Goal: Task Accomplishment & Management: Use online tool/utility

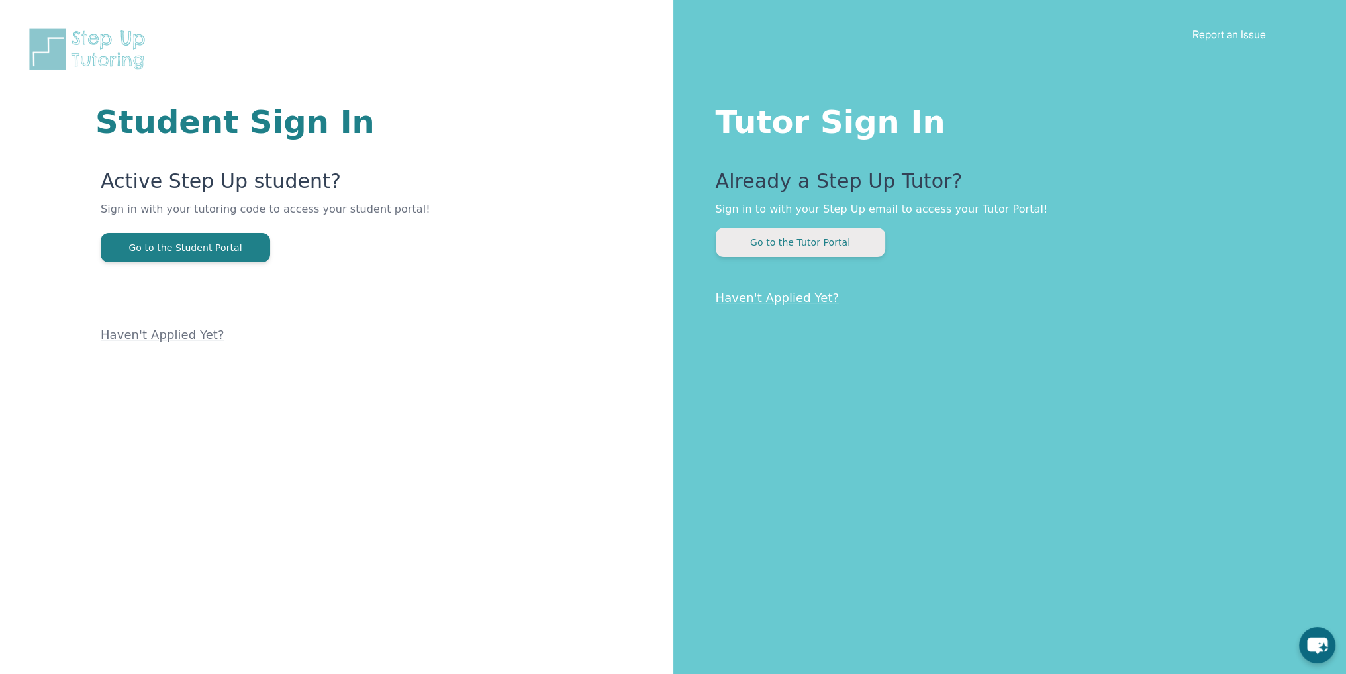
click at [783, 252] on button "Go to the Tutor Portal" at bounding box center [801, 242] width 170 height 29
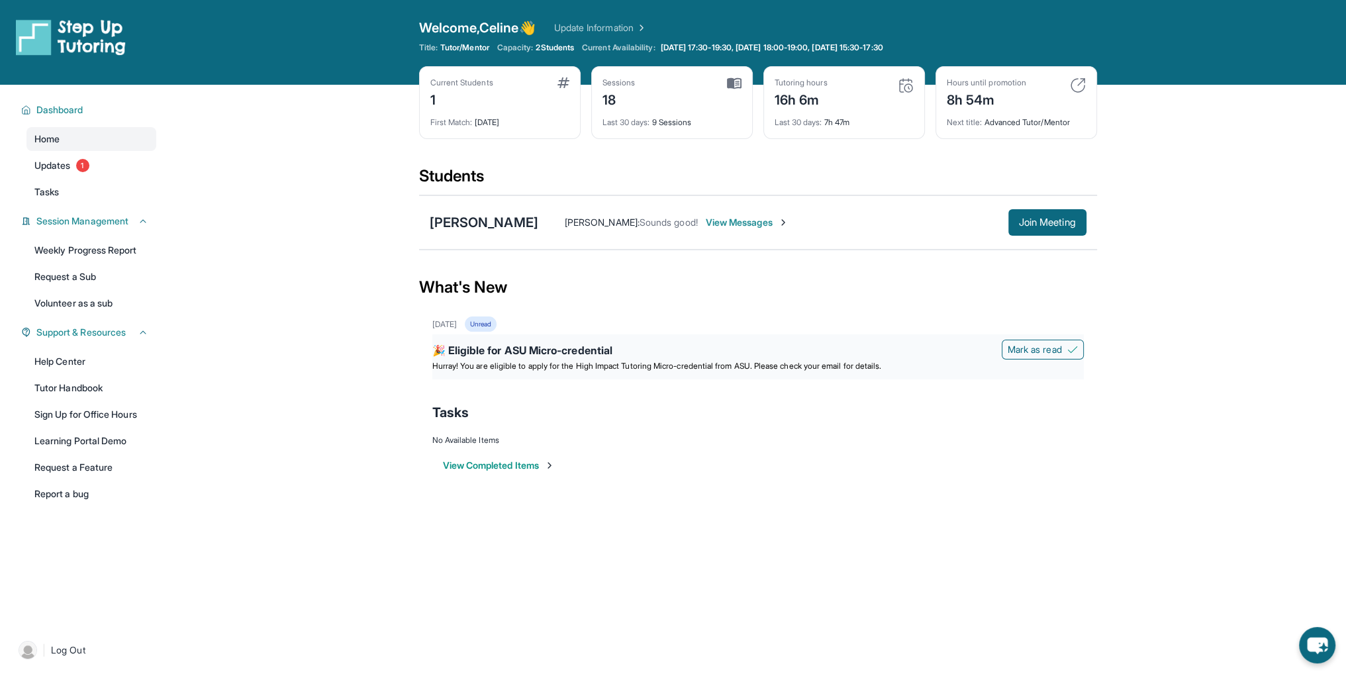
click at [749, 355] on div "🎉 Eligible for ASU Micro-credential" at bounding box center [758, 351] width 652 height 19
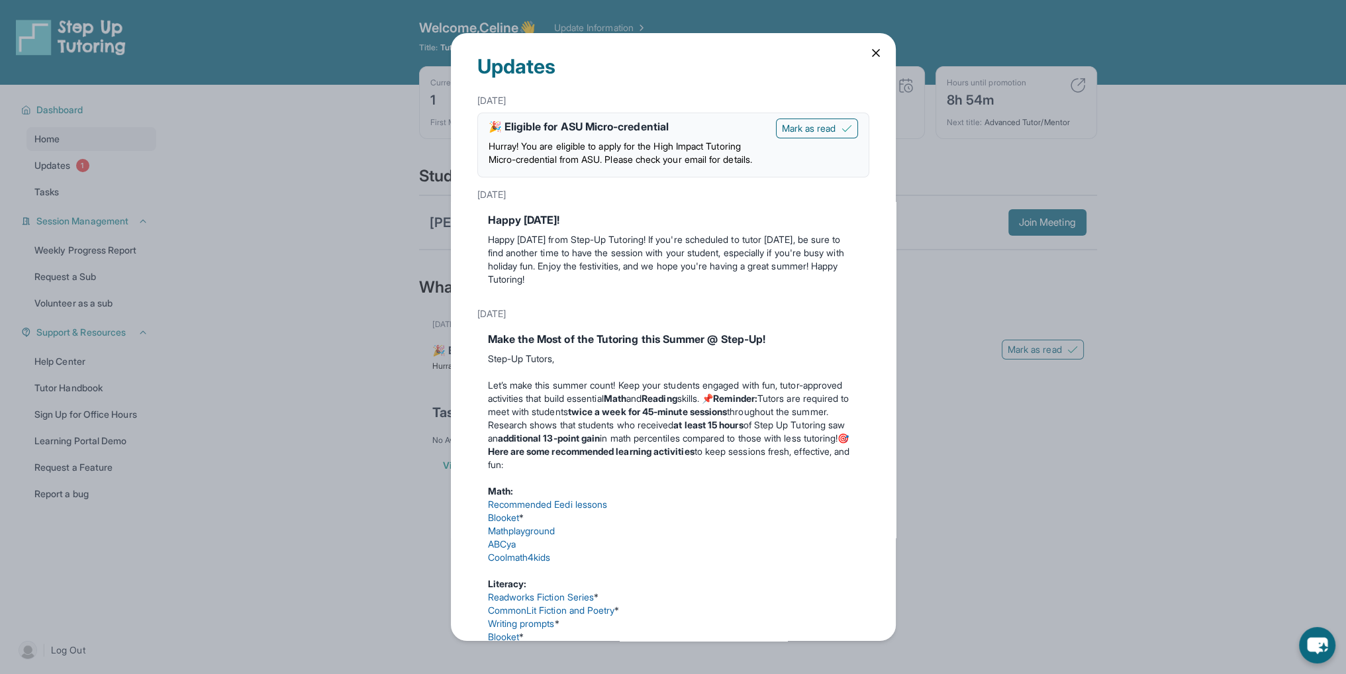
click at [879, 45] on div "Updates [DATE] 🎉 Eligible for ASU Micro-credential Hurray! You are eligible to …" at bounding box center [673, 337] width 445 height 608
click at [869, 56] on icon at bounding box center [875, 52] width 13 height 13
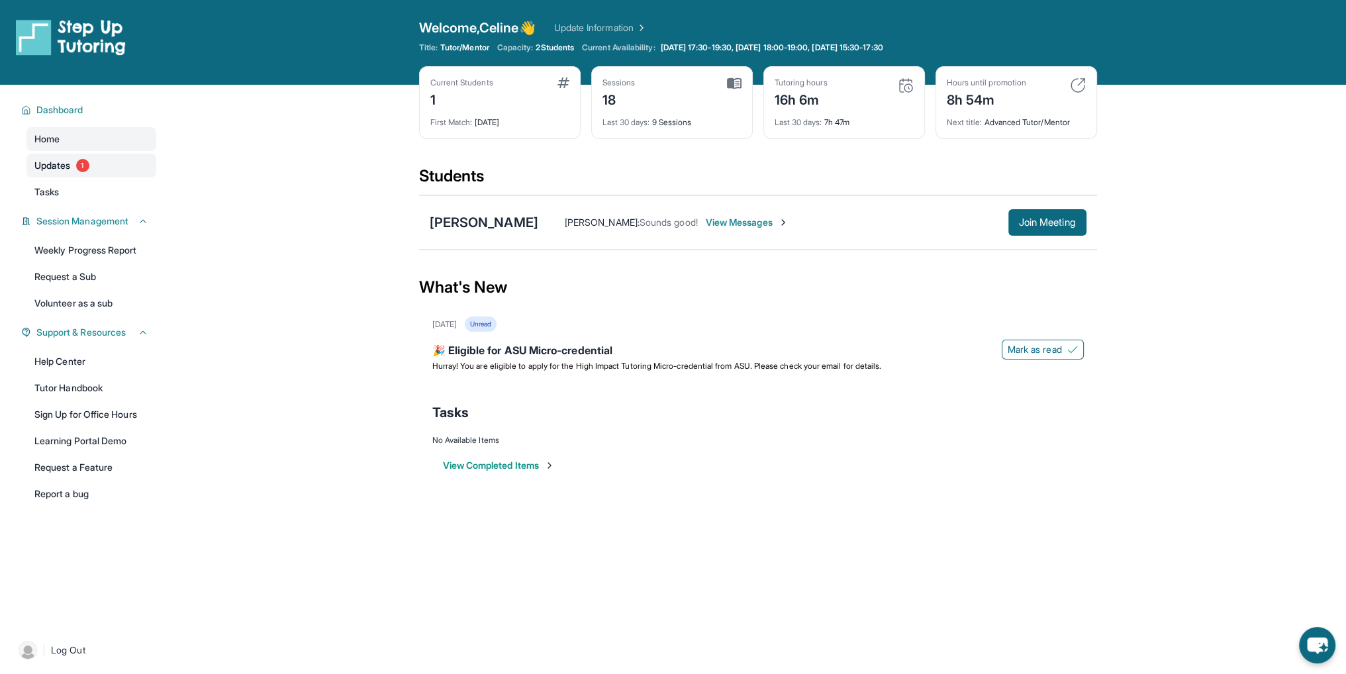
click at [72, 159] on link "Updates 1" at bounding box center [91, 166] width 130 height 24
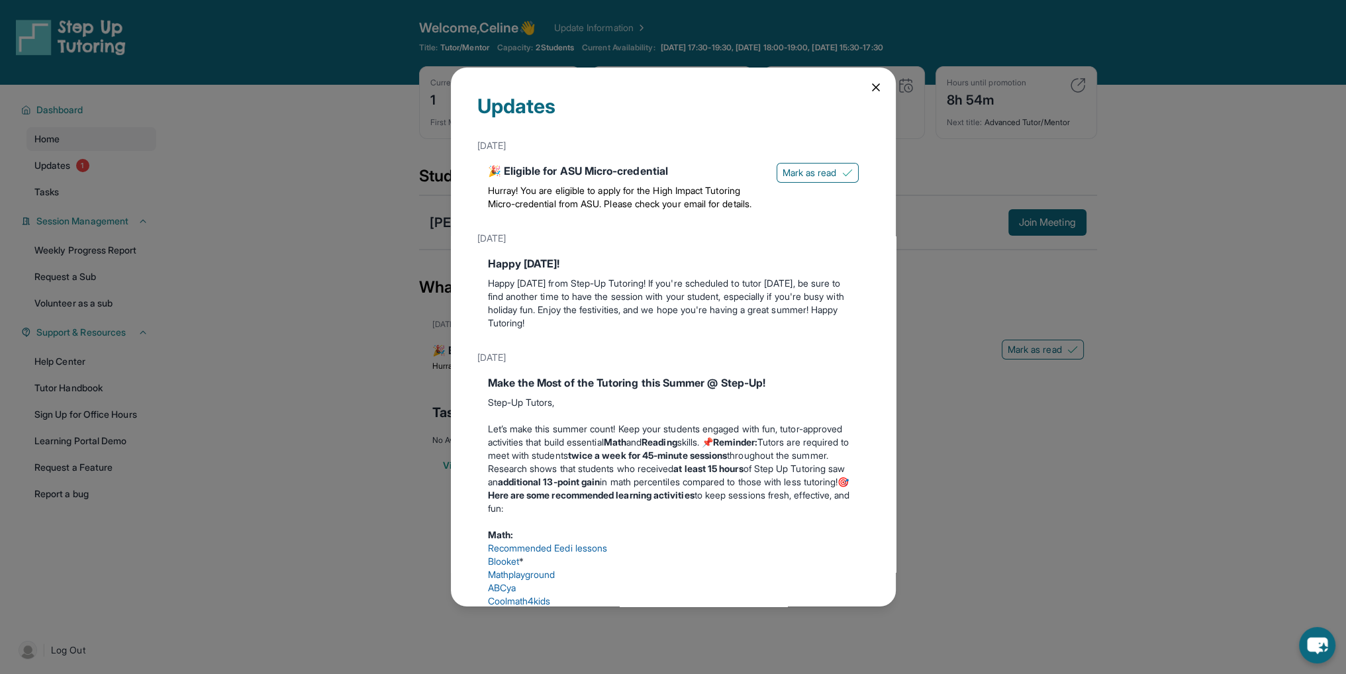
click at [869, 88] on icon at bounding box center [875, 87] width 13 height 13
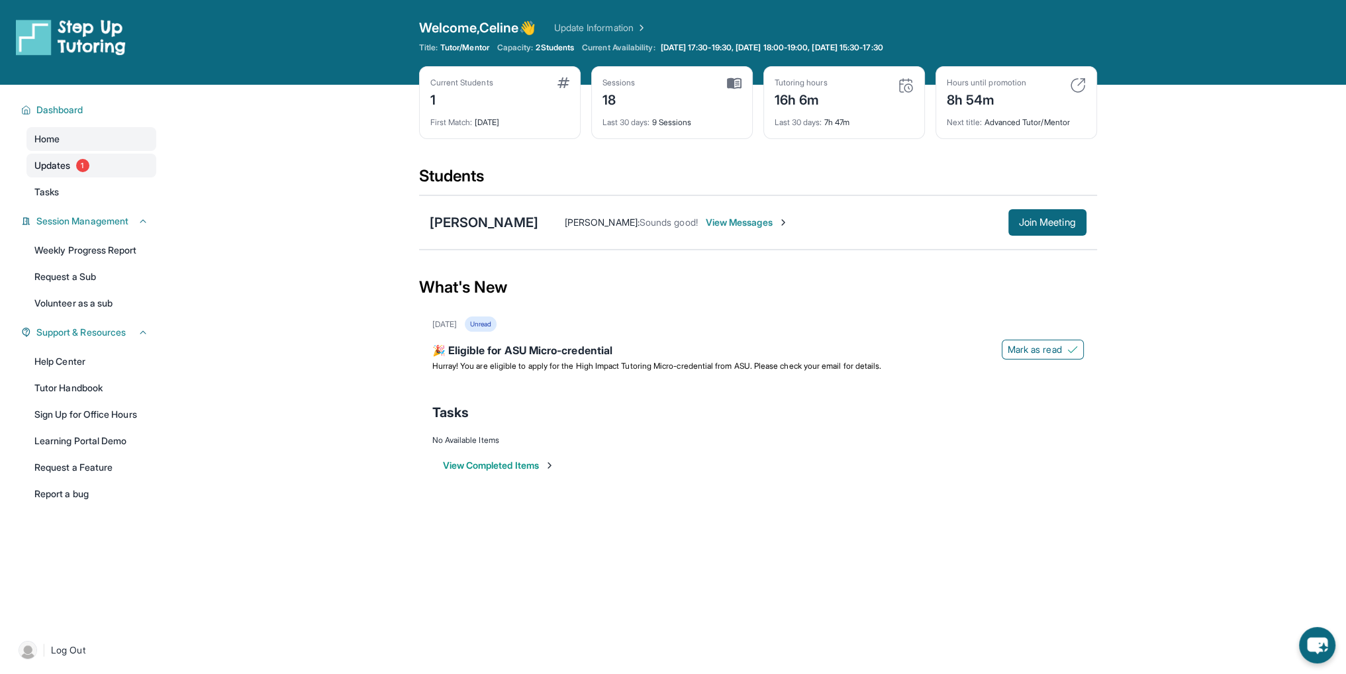
click at [72, 172] on link "Updates 1" at bounding box center [91, 166] width 130 height 24
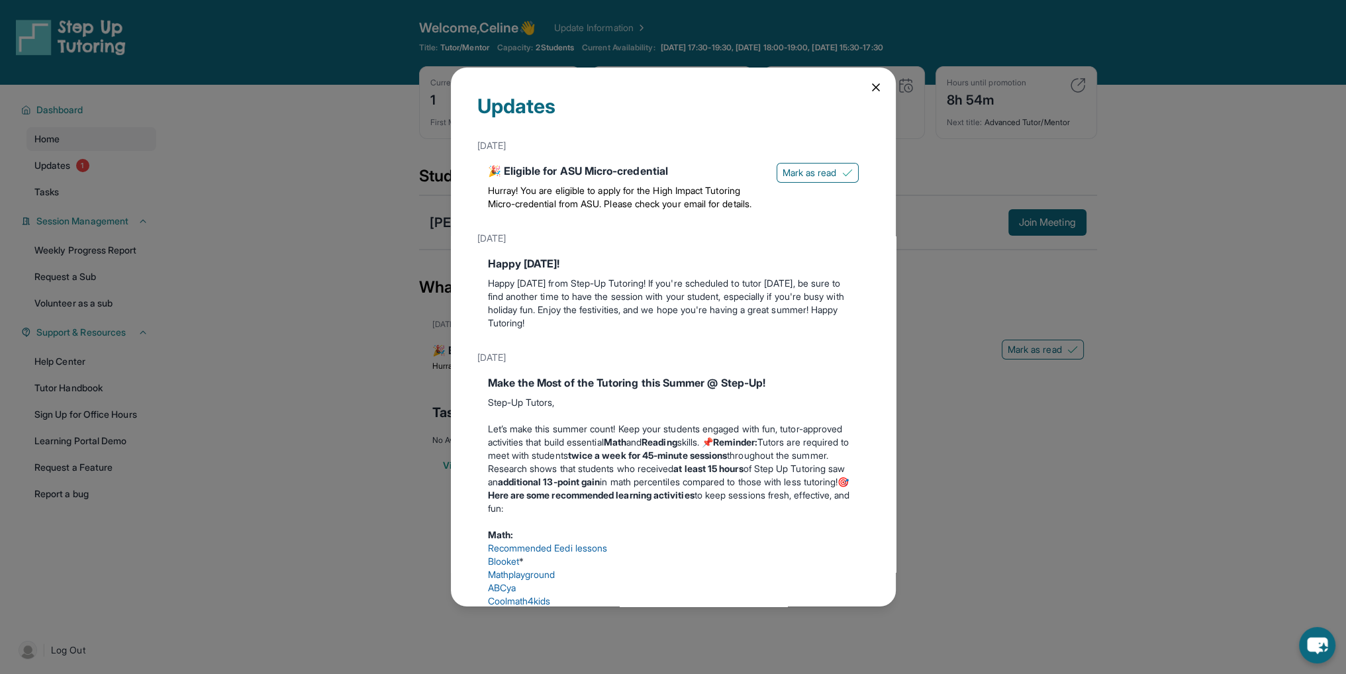
click at [869, 87] on icon at bounding box center [875, 87] width 13 height 13
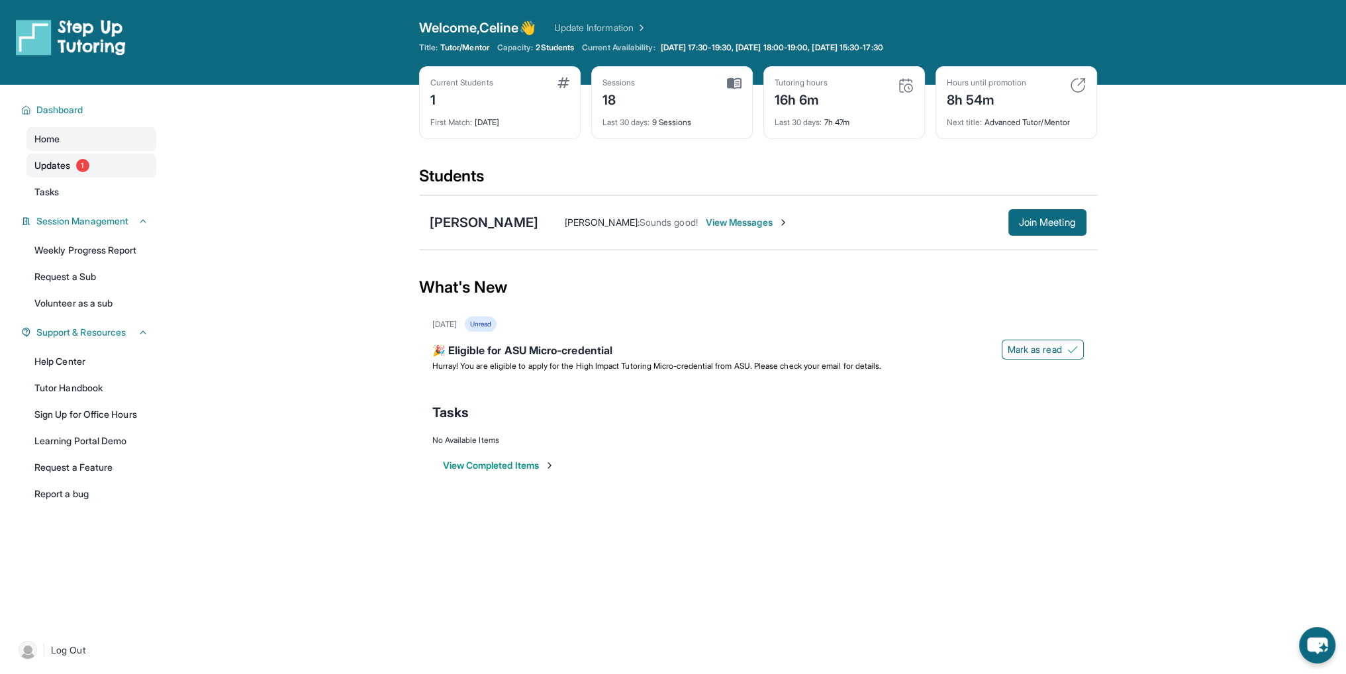
click at [56, 166] on span "Updates" at bounding box center [52, 165] width 36 height 13
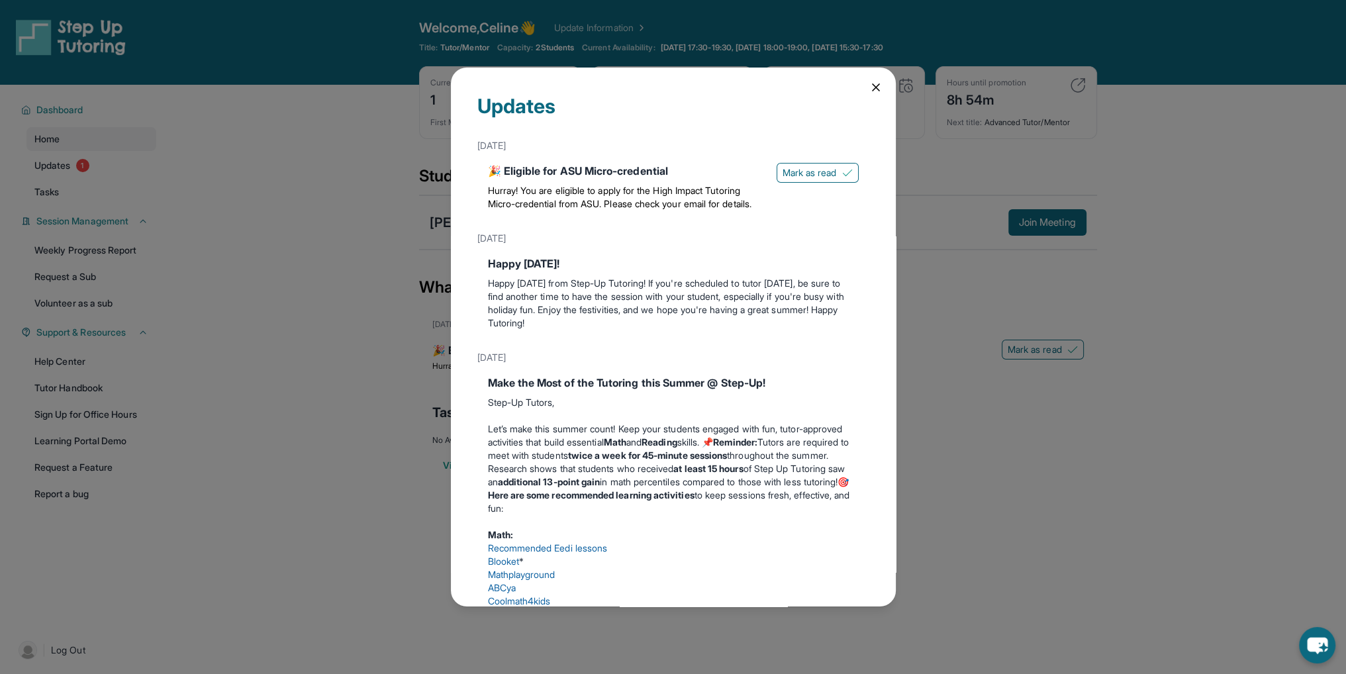
click at [864, 94] on div "Updates [DATE] 🎉 Eligible for ASU Micro-credential Hurray! You are eligible to …" at bounding box center [673, 337] width 445 height 539
click at [869, 88] on icon at bounding box center [875, 87] width 13 height 13
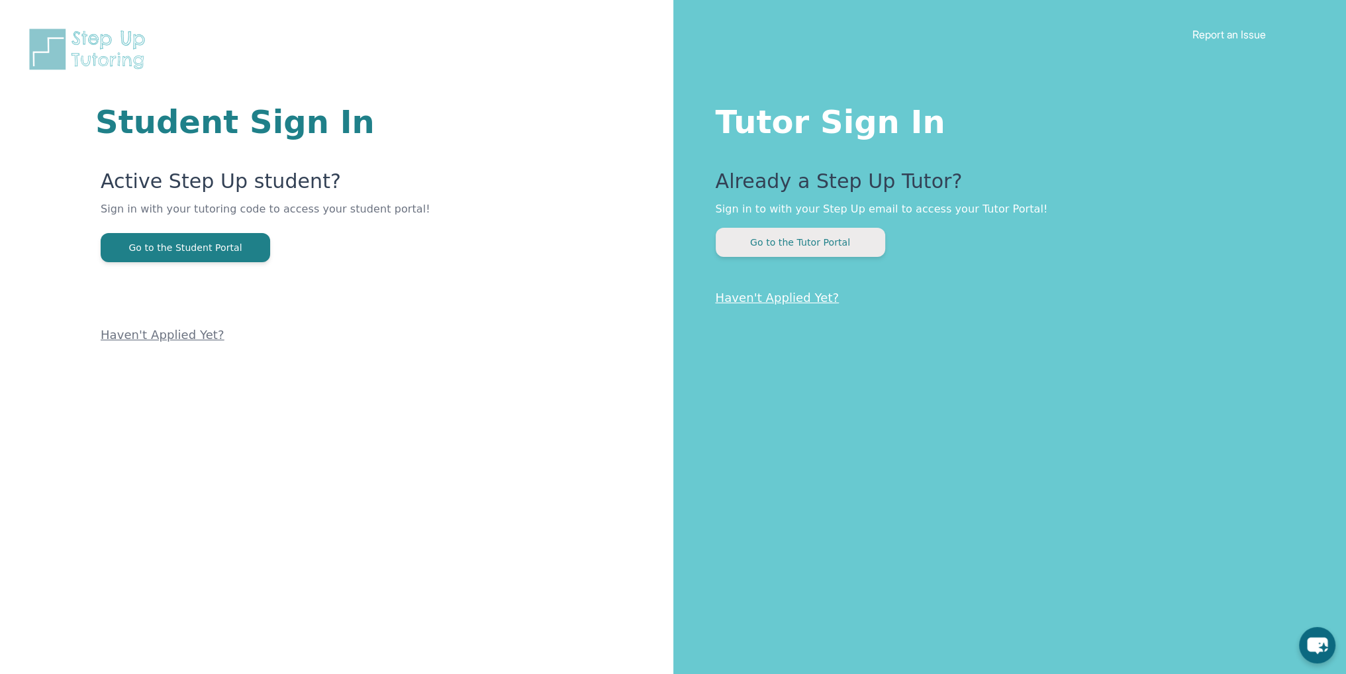
click at [780, 243] on button "Go to the Tutor Portal" at bounding box center [801, 242] width 170 height 29
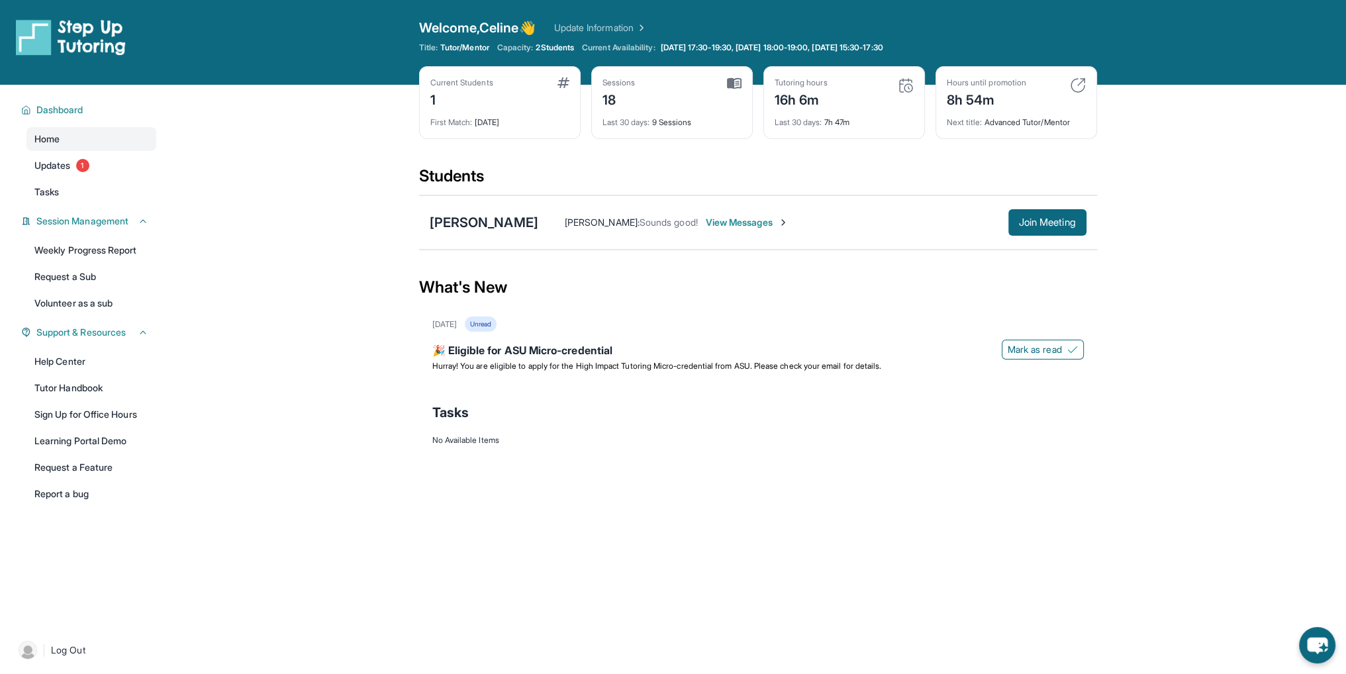
click at [789, 221] on span "View Messages" at bounding box center [747, 222] width 83 height 13
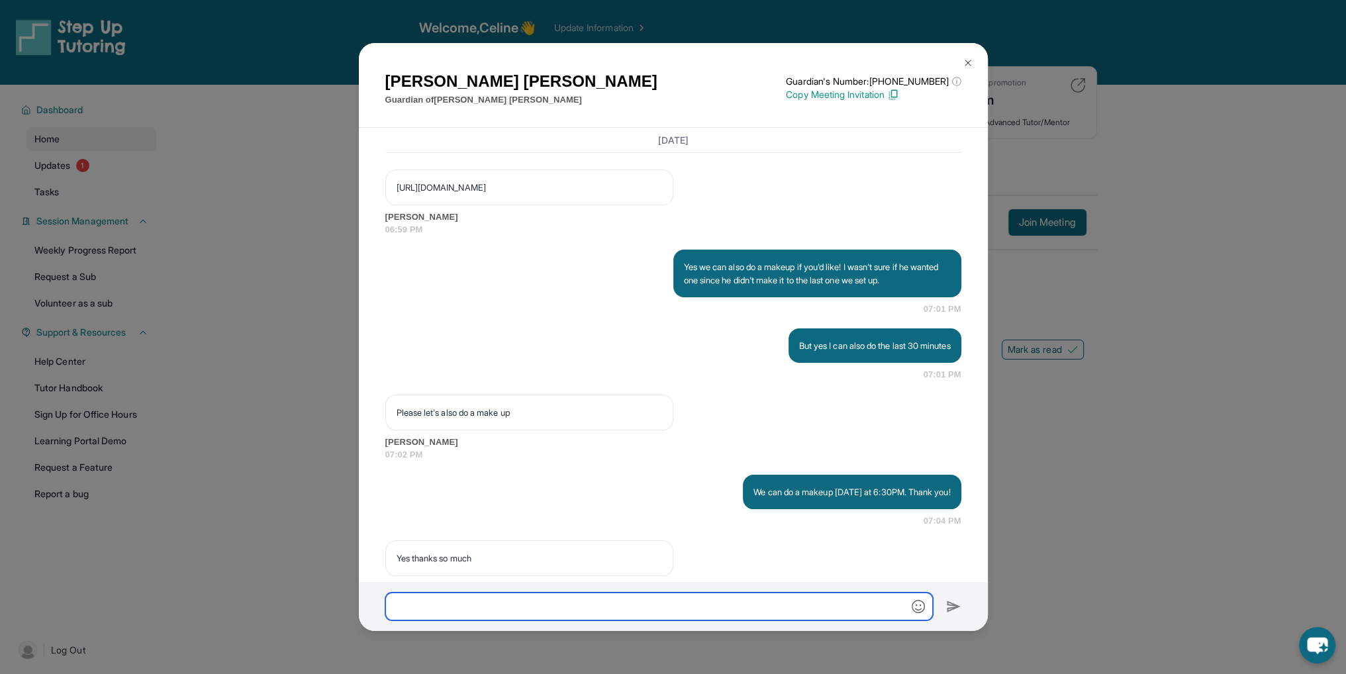
click at [579, 597] on input "text" at bounding box center [659, 607] width 548 height 28
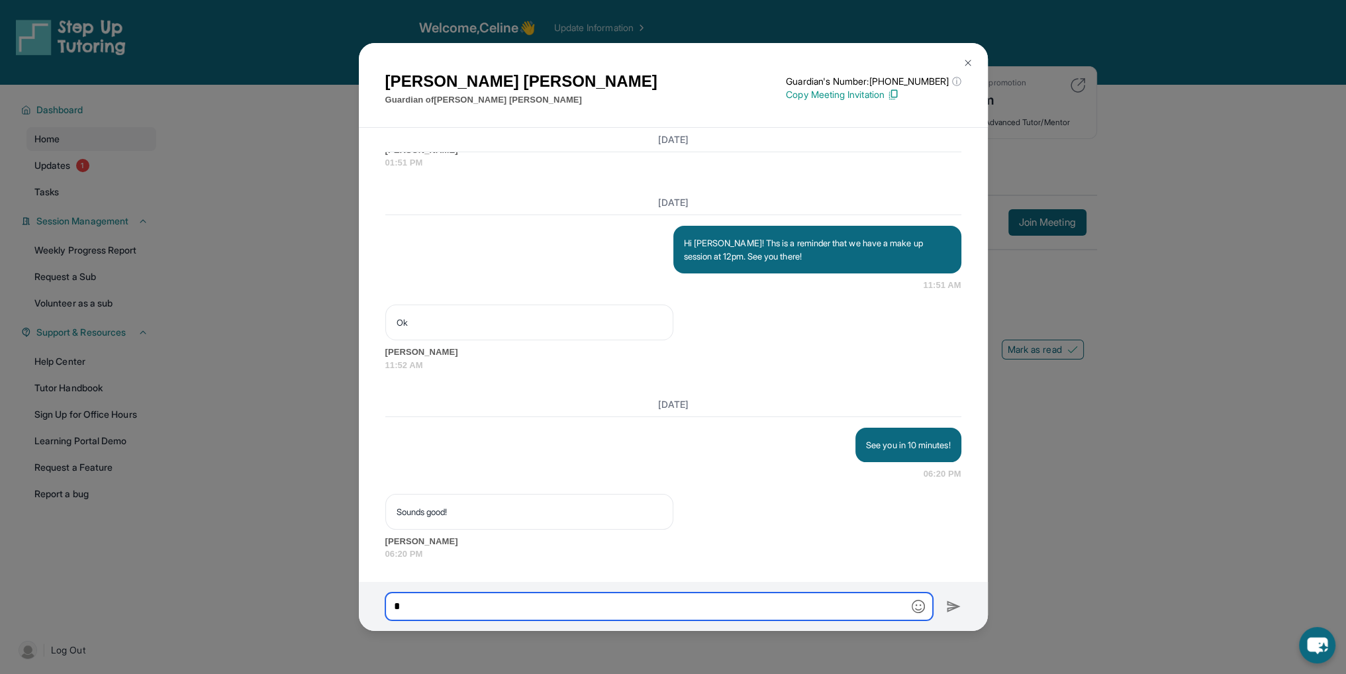
scroll to position [13469, 0]
type input "*"
type input "**********"
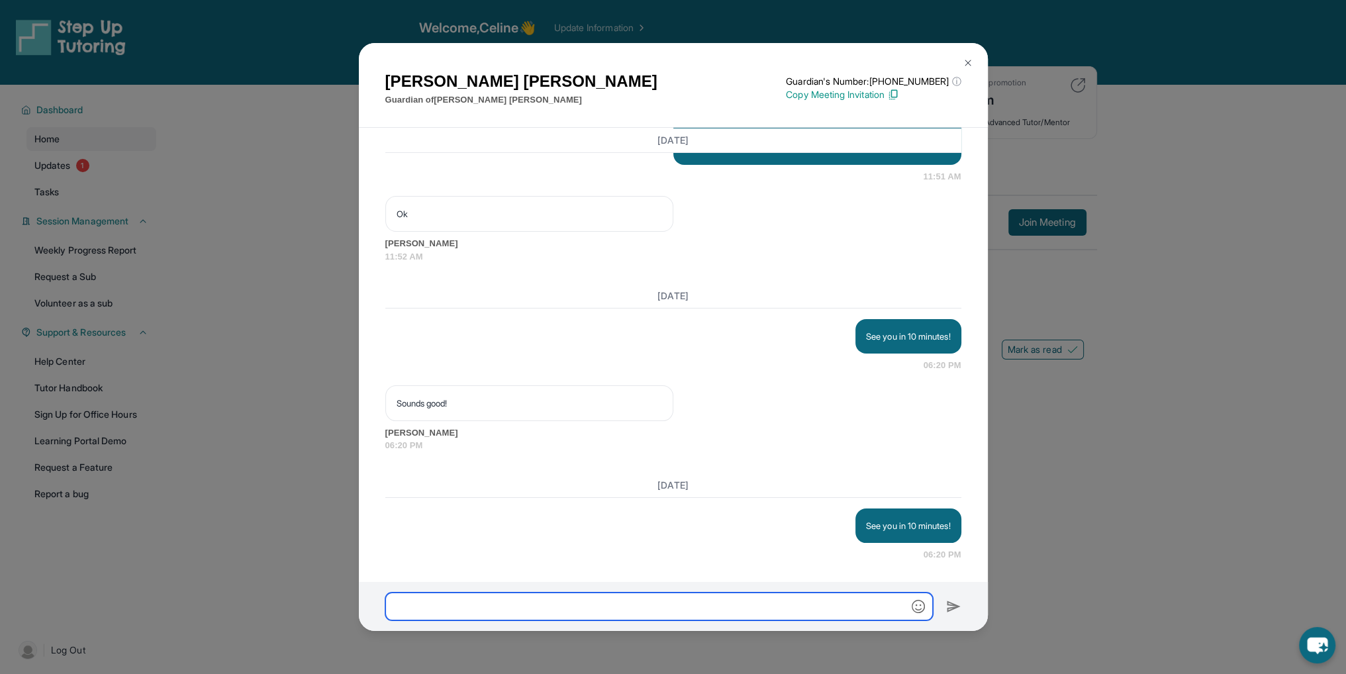
scroll to position [13578, 0]
click at [967, 59] on img at bounding box center [968, 63] width 11 height 11
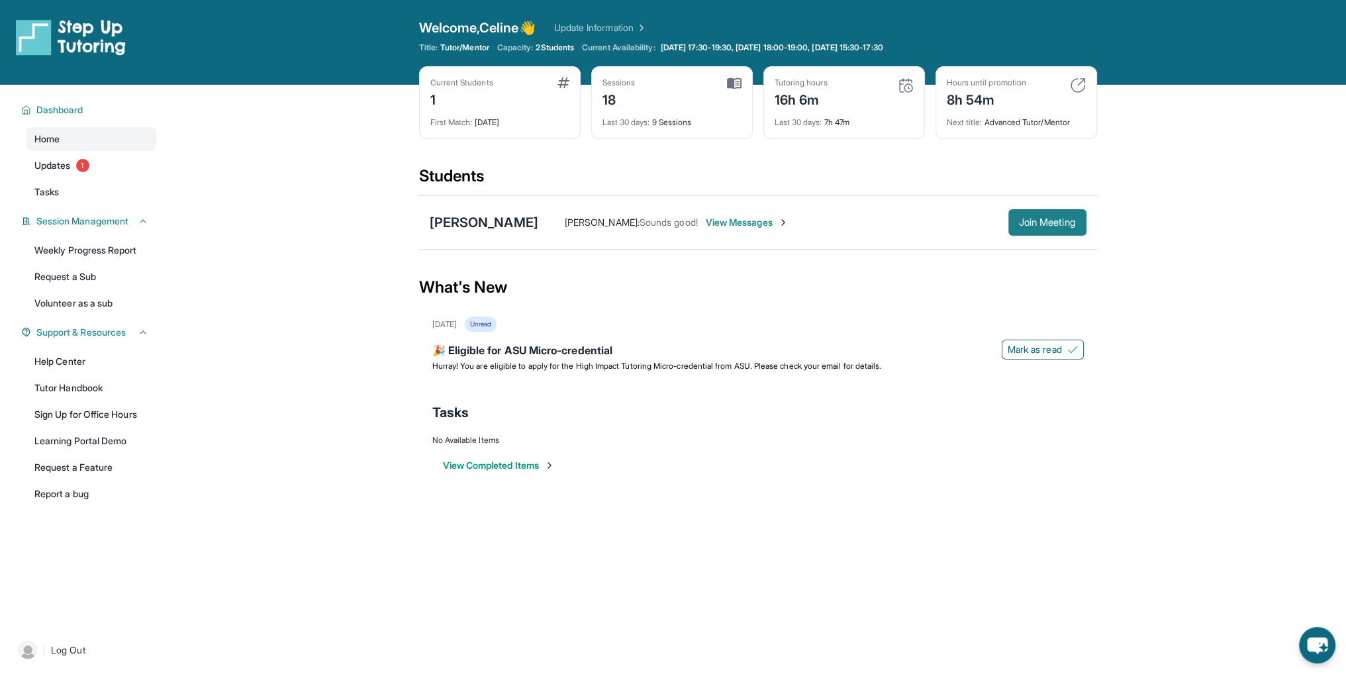
click at [1037, 213] on button "Join Meeting" at bounding box center [1047, 222] width 78 height 26
